Goal: Find contact information: Find contact information

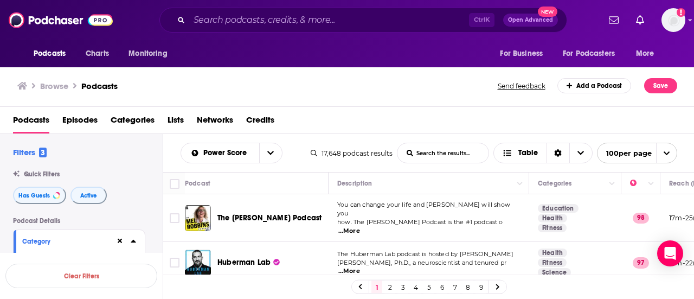
scroll to position [2538, 0]
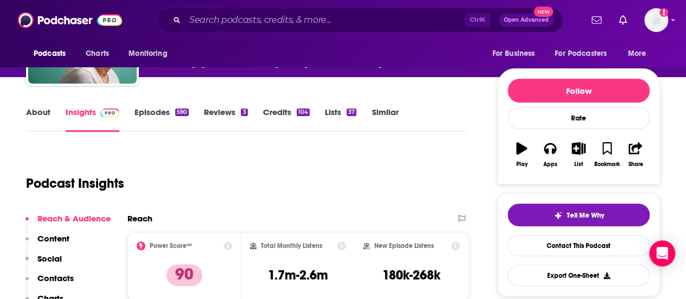
scroll to position [54, 0]
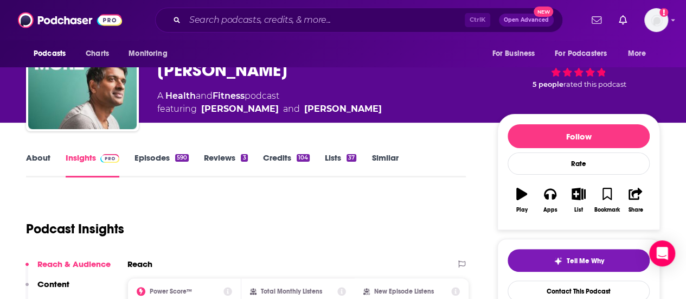
click at [166, 155] on link "Episodes 590" at bounding box center [161, 164] width 54 height 25
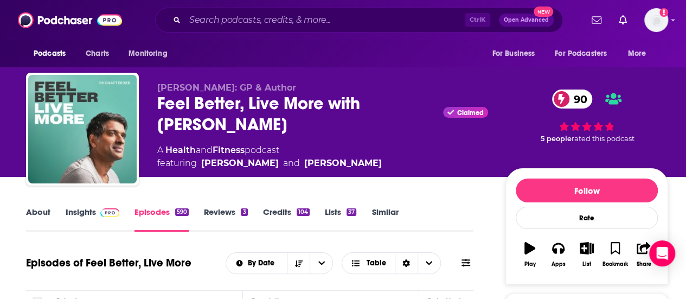
drag, startPoint x: 161, startPoint y: 100, endPoint x: 308, endPoint y: 124, distance: 149.4
click at [308, 124] on div "Feel Better, Live More with Dr Rangan Chatterjee Claimed 90" at bounding box center [322, 114] width 331 height 42
copy h2 "Feel Better, Live More with Dr Rangan Chatterjee"
click at [33, 213] on link "About" at bounding box center [38, 219] width 24 height 25
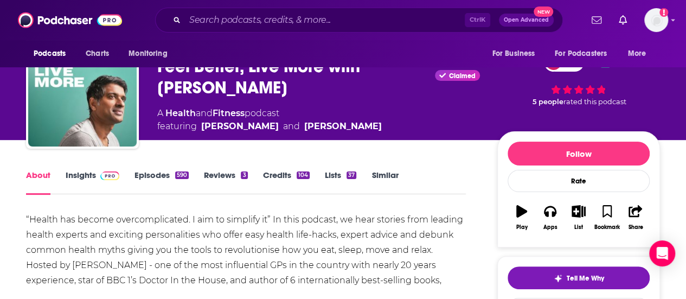
scroll to position [54, 0]
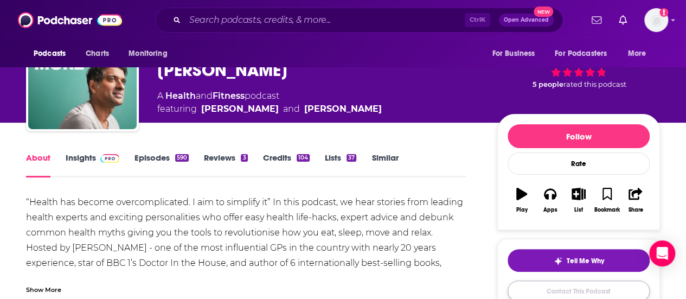
click at [551, 293] on link "Contact This Podcast" at bounding box center [579, 290] width 142 height 21
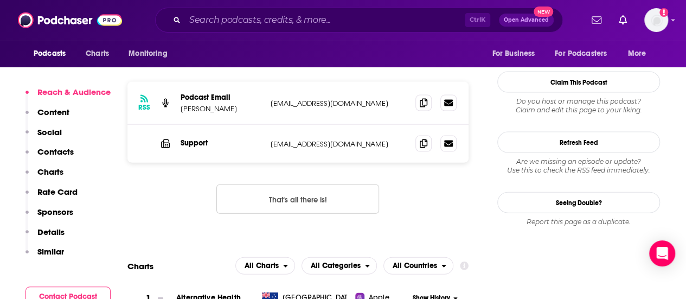
scroll to position [1077, 0]
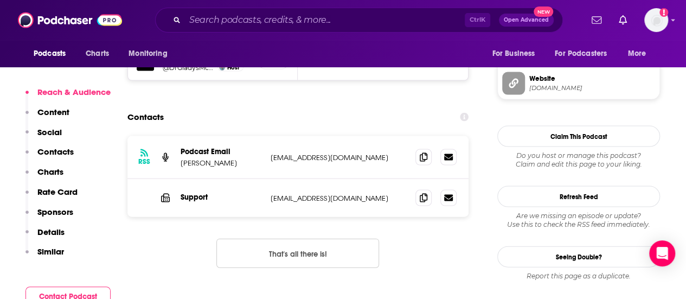
click at [345, 239] on button "That's all there is!" at bounding box center [297, 253] width 163 height 29
click at [421, 152] on icon at bounding box center [424, 156] width 8 height 9
click at [419, 189] on span at bounding box center [423, 197] width 16 height 16
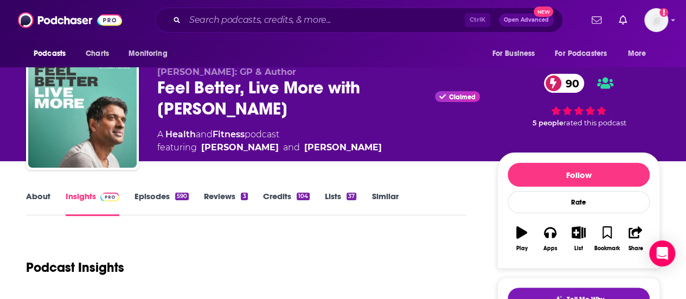
scroll to position [0, 0]
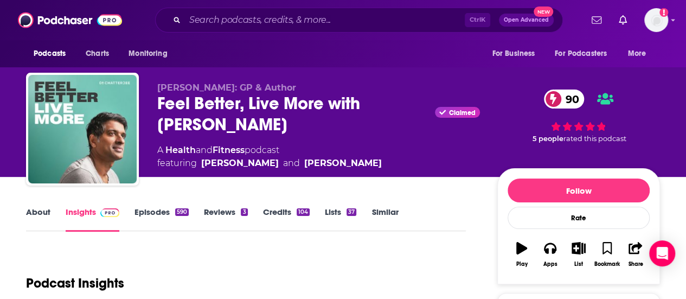
drag, startPoint x: 318, startPoint y: 120, endPoint x: 141, endPoint y: 99, distance: 178.0
click at [141, 99] on div "Dr Rangan Chatterjee: GP & Author Feel Better, Live More with Dr Rangan Chatter…" at bounding box center [343, 131] width 634 height 117
copy h2 "Feel Better, Live More with Dr Rangan Chatterjee"
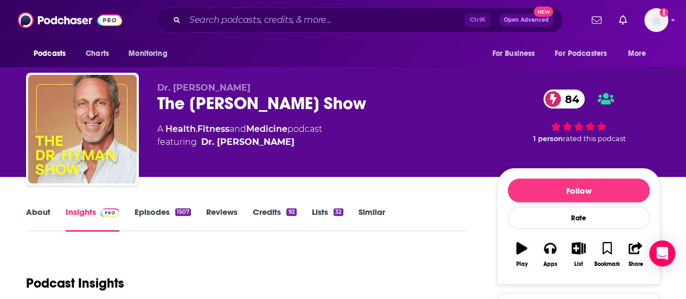
click at [148, 216] on link "Episodes 1507" at bounding box center [162, 219] width 56 height 25
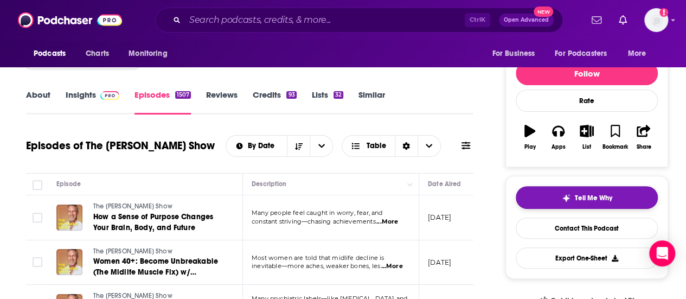
scroll to position [108, 0]
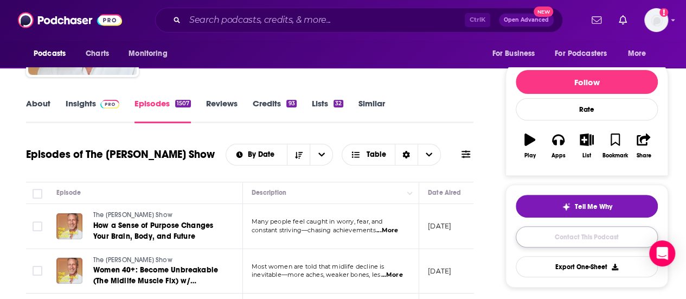
click at [570, 238] on link "Contact This Podcast" at bounding box center [587, 236] width 142 height 21
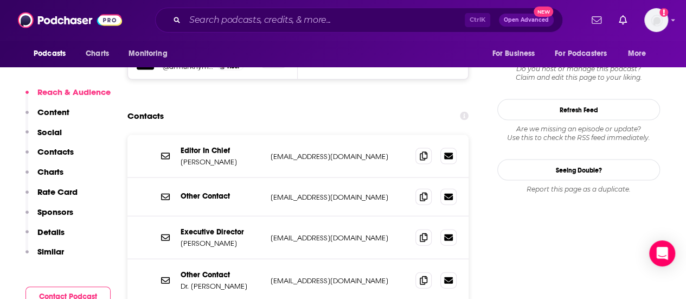
scroll to position [1076, 0]
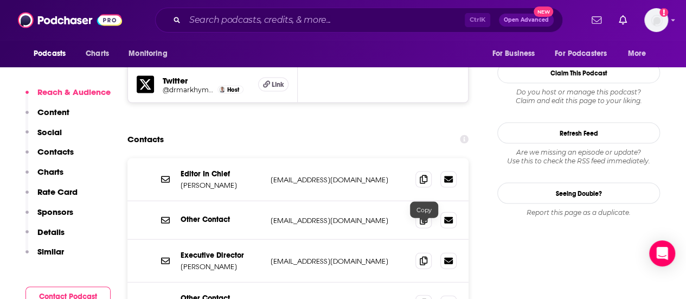
click at [423, 298] on icon at bounding box center [424, 303] width 8 height 9
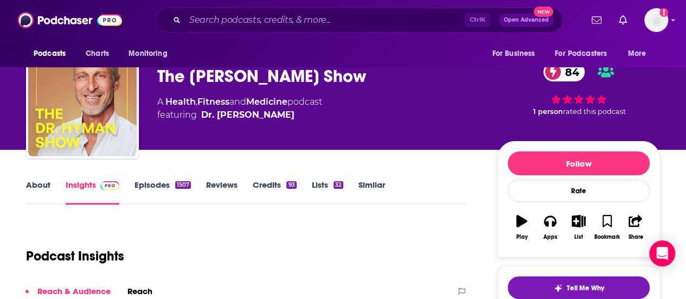
scroll to position [0, 0]
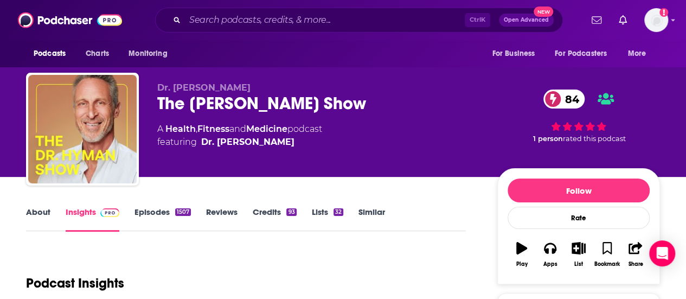
click at [323, 102] on div "The Dr. Hyman Show 84" at bounding box center [318, 103] width 323 height 21
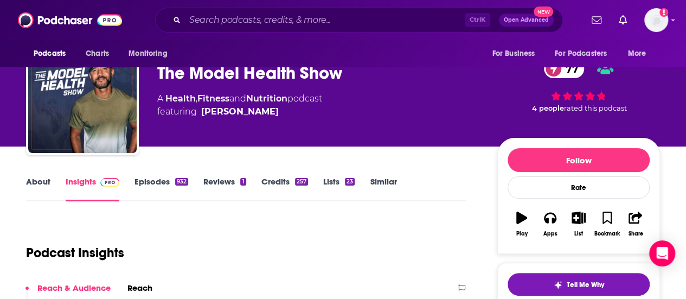
scroll to position [54, 0]
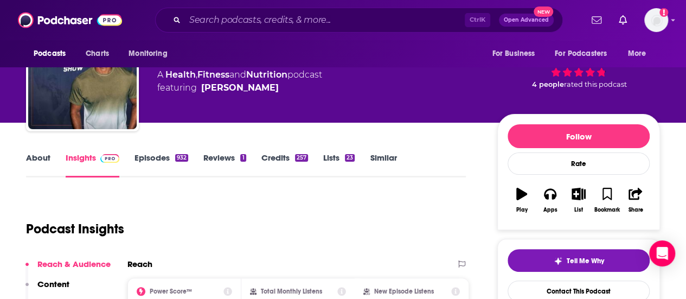
click at [152, 157] on link "Episodes 932" at bounding box center [161, 164] width 54 height 25
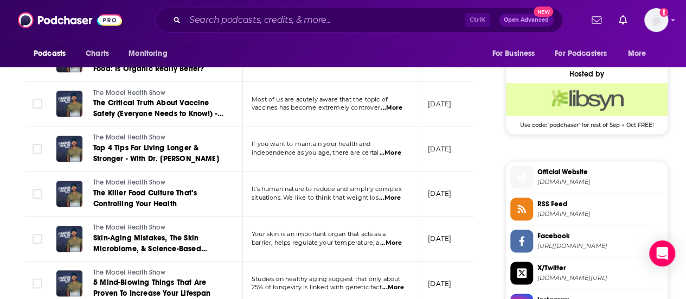
scroll to position [868, 0]
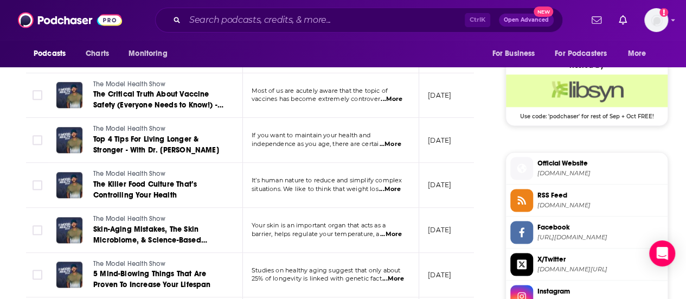
click at [387, 95] on span "...More" at bounding box center [392, 99] width 22 height 9
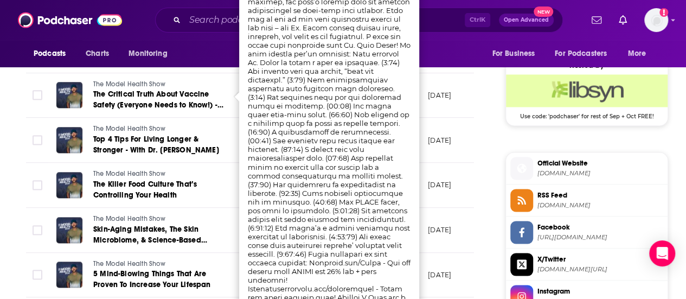
scroll to position [922, 0]
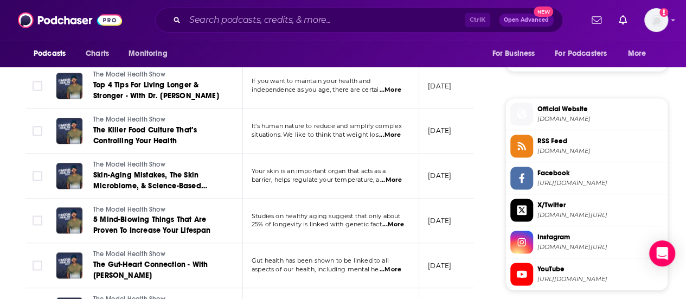
scroll to position [868, 0]
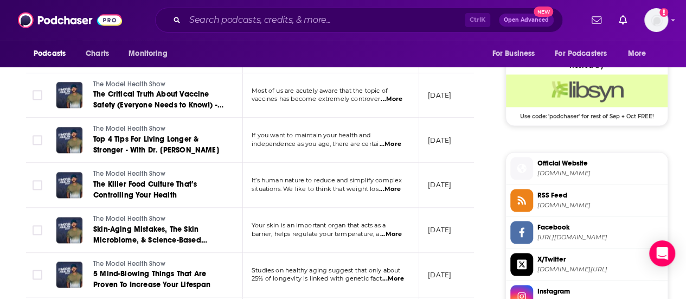
click at [397, 96] on span "...More" at bounding box center [392, 99] width 22 height 9
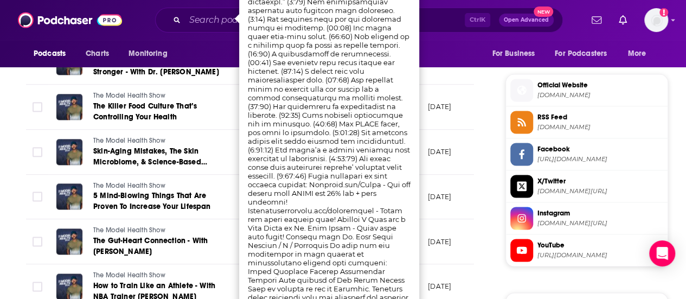
scroll to position [922, 0]
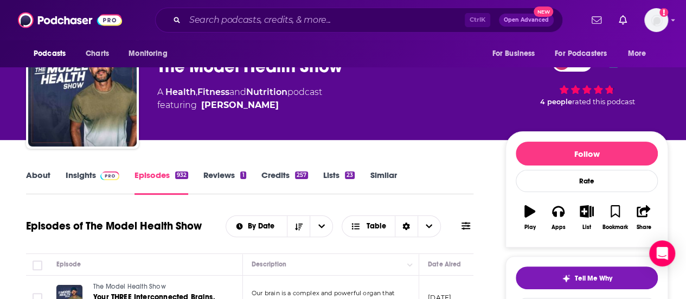
scroll to position [54, 0]
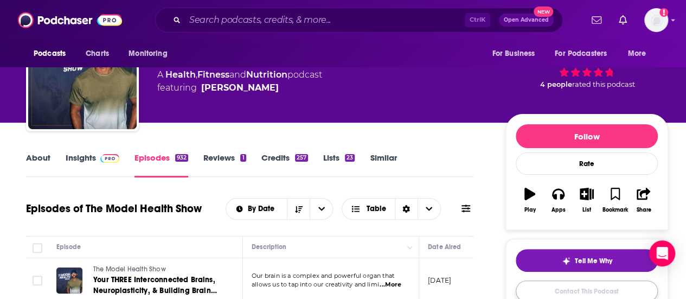
click at [582, 291] on link "Contact This Podcast" at bounding box center [587, 290] width 142 height 21
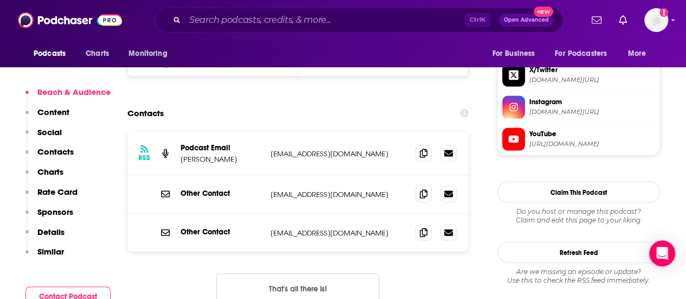
scroll to position [1039, 0]
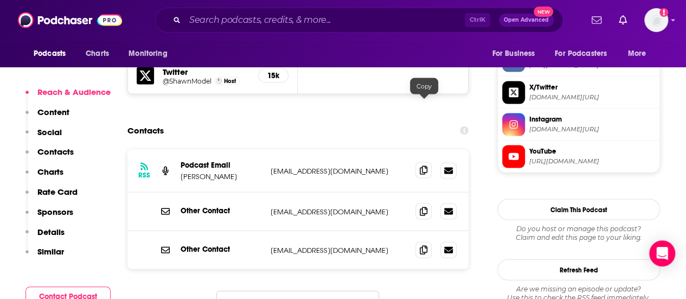
click at [429, 162] on span at bounding box center [423, 170] width 16 height 16
click at [423, 207] on icon at bounding box center [424, 211] width 8 height 9
click at [422, 245] on icon at bounding box center [424, 249] width 8 height 9
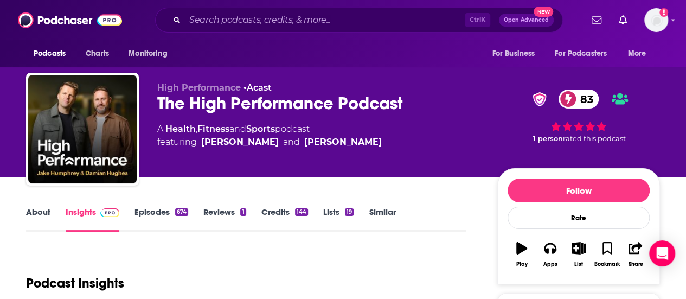
click at [46, 221] on link "About" at bounding box center [38, 219] width 24 height 25
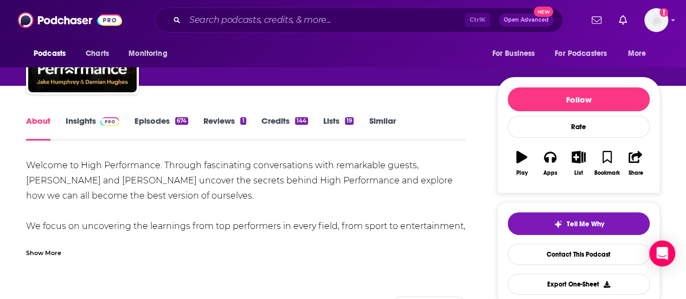
scroll to position [108, 0]
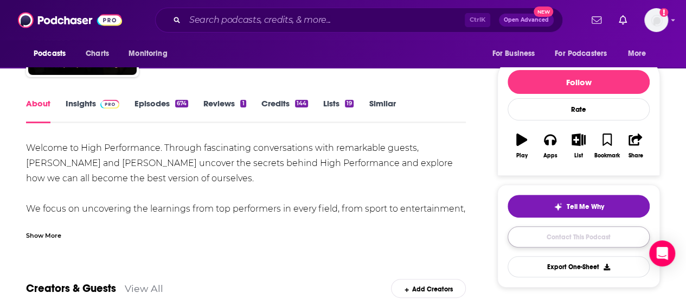
click at [559, 233] on link "Contact This Podcast" at bounding box center [579, 236] width 142 height 21
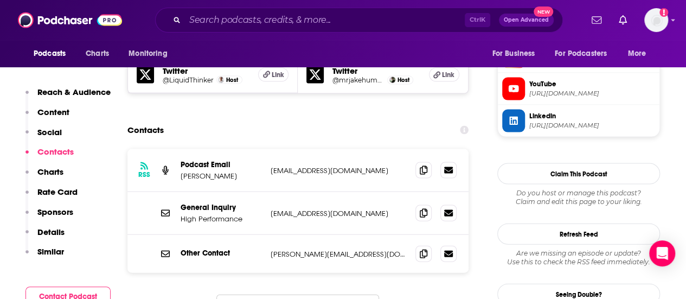
scroll to position [1085, 0]
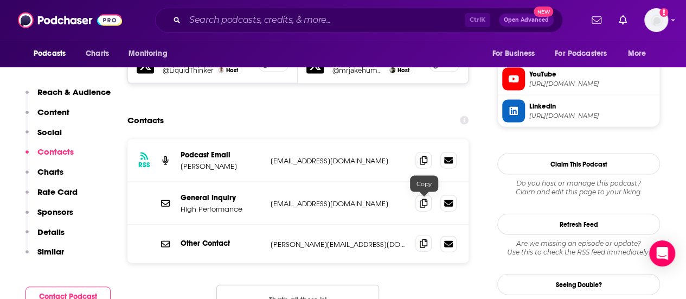
click at [425, 239] on icon at bounding box center [424, 243] width 8 height 9
click at [426, 156] on icon at bounding box center [424, 160] width 8 height 9
click at [423, 198] on icon at bounding box center [424, 202] width 8 height 9
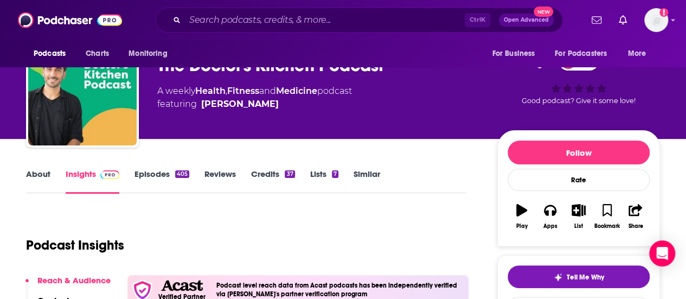
scroll to position [54, 0]
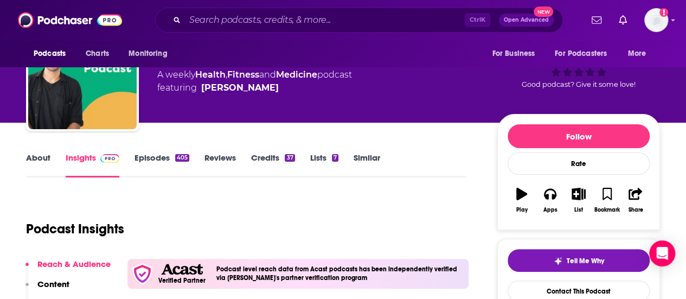
click at [172, 160] on link "Episodes 405" at bounding box center [161, 164] width 55 height 25
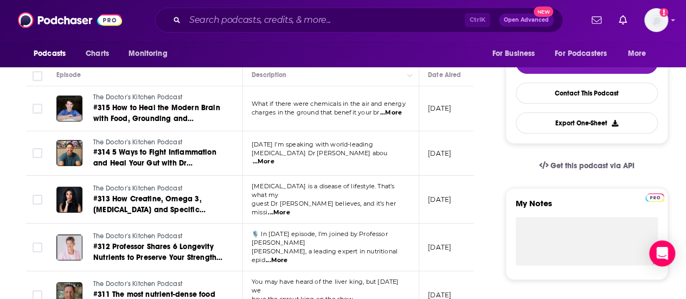
scroll to position [177, 0]
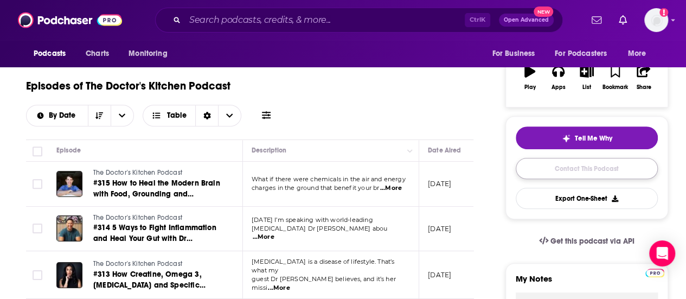
click at [610, 168] on link "Contact This Podcast" at bounding box center [587, 168] width 142 height 21
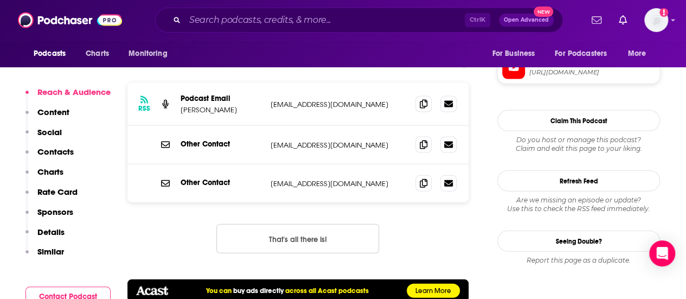
scroll to position [1074, 0]
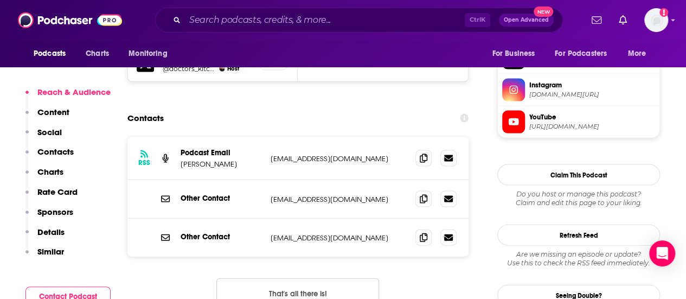
click at [350, 154] on p "[EMAIL_ADDRESS][DOMAIN_NAME]" at bounding box center [339, 158] width 136 height 9
drag, startPoint x: 429, startPoint y: 107, endPoint x: 306, endPoint y: 196, distance: 152.3
click at [429, 150] on span at bounding box center [423, 158] width 16 height 16
click at [420, 150] on span at bounding box center [423, 158] width 16 height 16
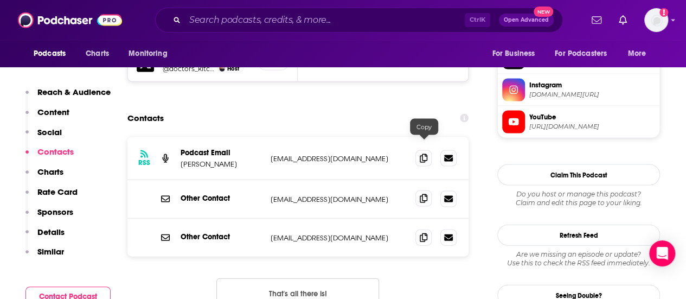
click at [428, 190] on span at bounding box center [423, 198] width 16 height 16
